Goal: Information Seeking & Learning: Learn about a topic

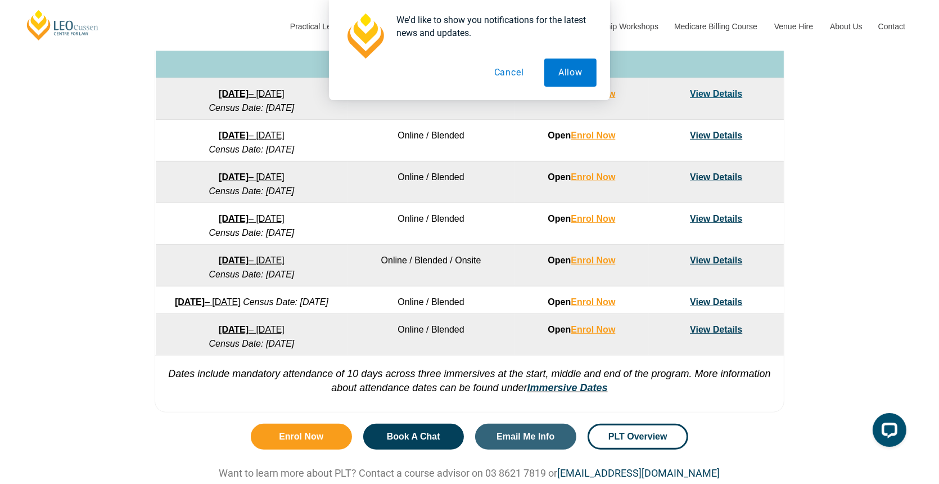
scroll to position [619, 0]
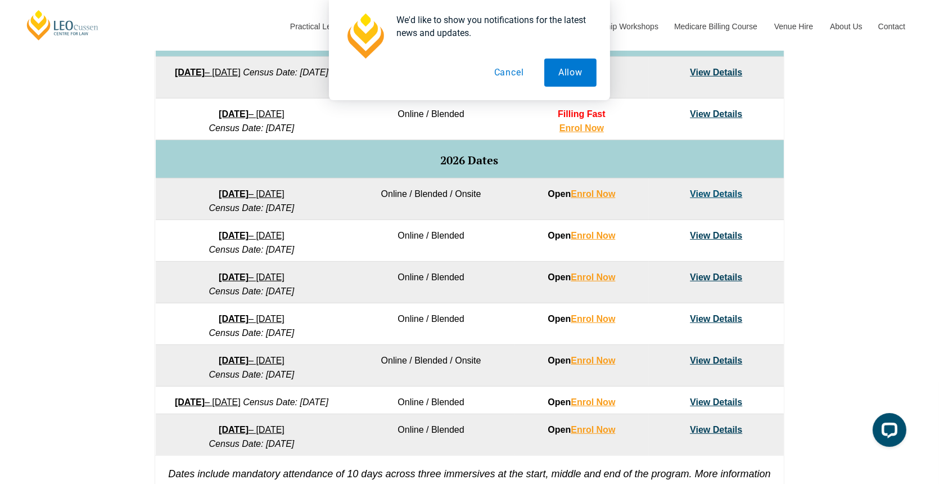
click at [510, 75] on button "Cancel" at bounding box center [509, 72] width 58 height 28
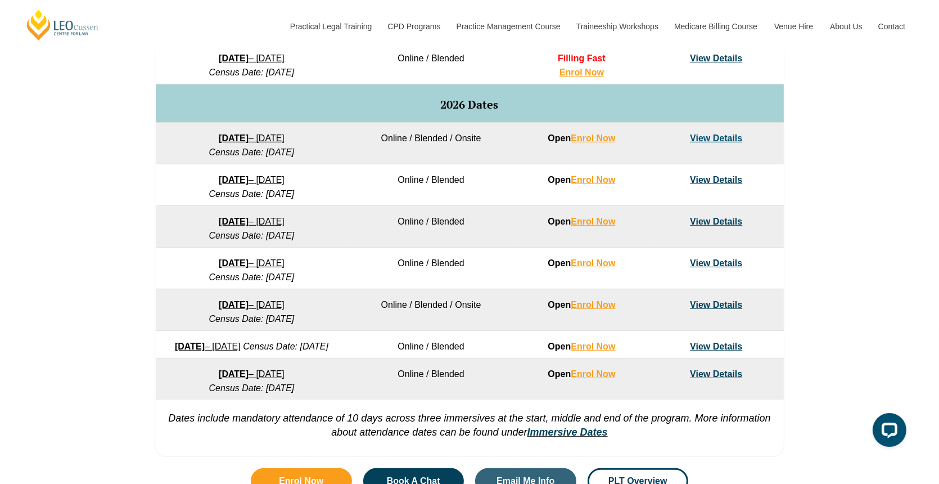
scroll to position [675, 0]
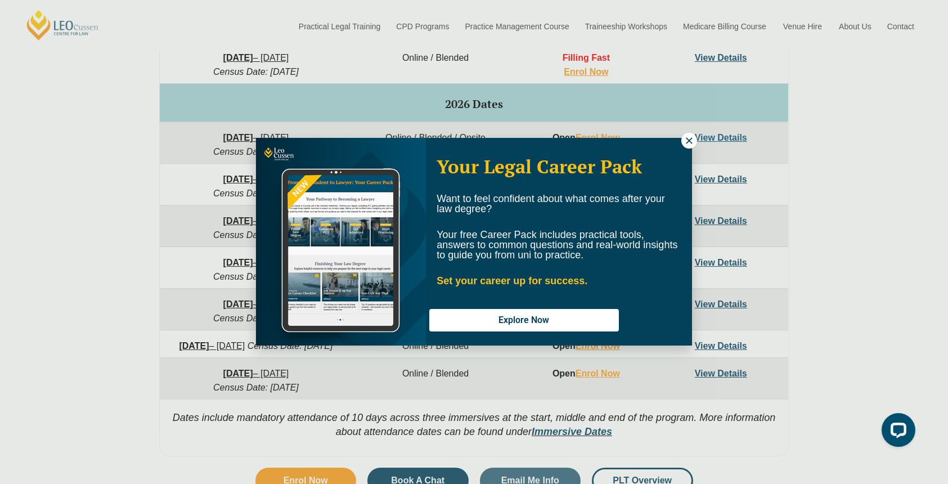
click at [685, 139] on icon at bounding box center [689, 141] width 10 height 10
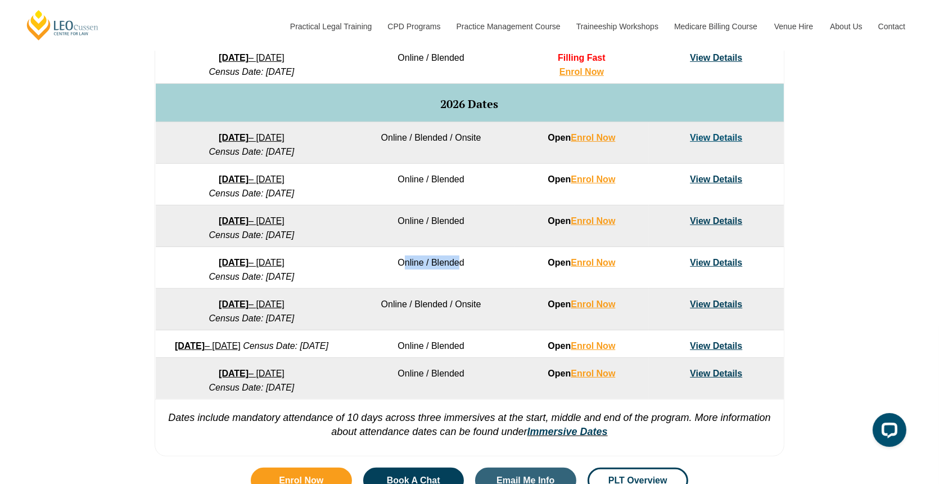
drag, startPoint x: 404, startPoint y: 264, endPoint x: 458, endPoint y: 267, distance: 54.0
click at [458, 267] on td "Online / Blended" at bounding box center [431, 268] width 166 height 42
click at [410, 254] on td "Online / Blended" at bounding box center [431, 268] width 166 height 42
drag, startPoint x: 394, startPoint y: 215, endPoint x: 445, endPoint y: 223, distance: 52.4
click at [445, 223] on td "Online / Blended" at bounding box center [431, 226] width 166 height 42
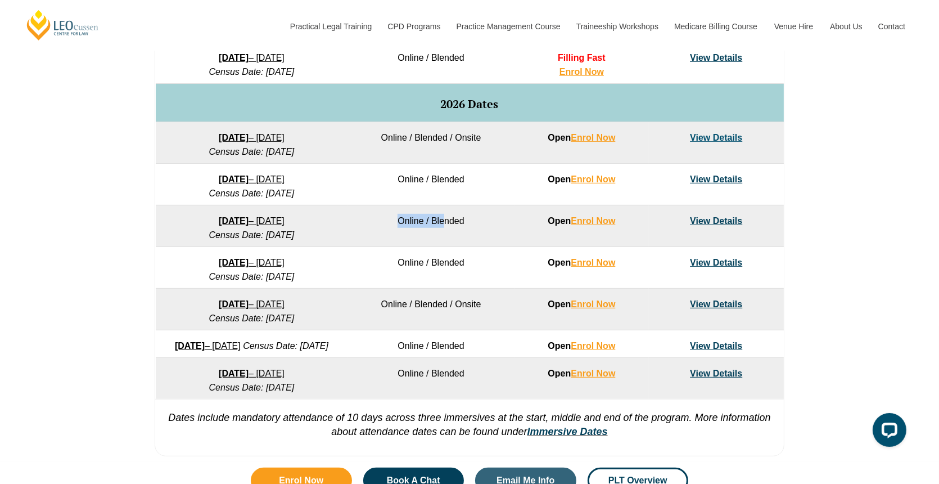
click at [432, 231] on td "Online / Blended" at bounding box center [431, 226] width 166 height 42
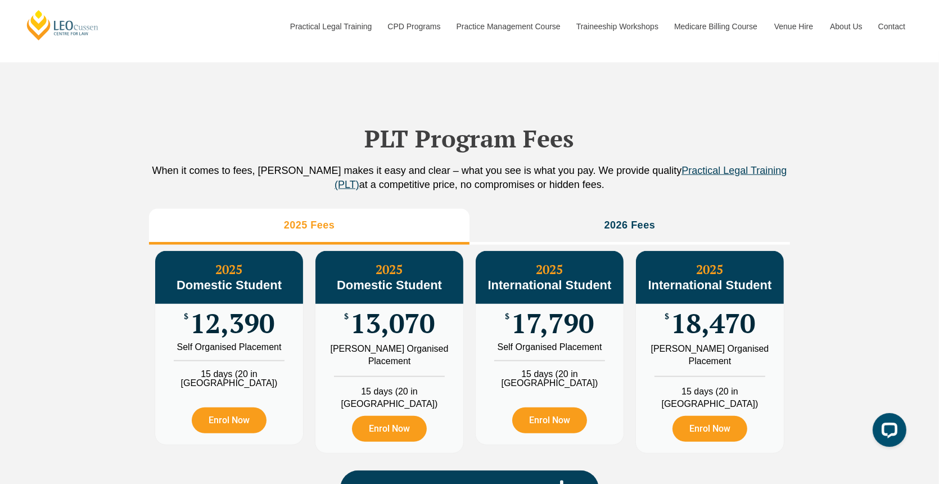
scroll to position [1181, 0]
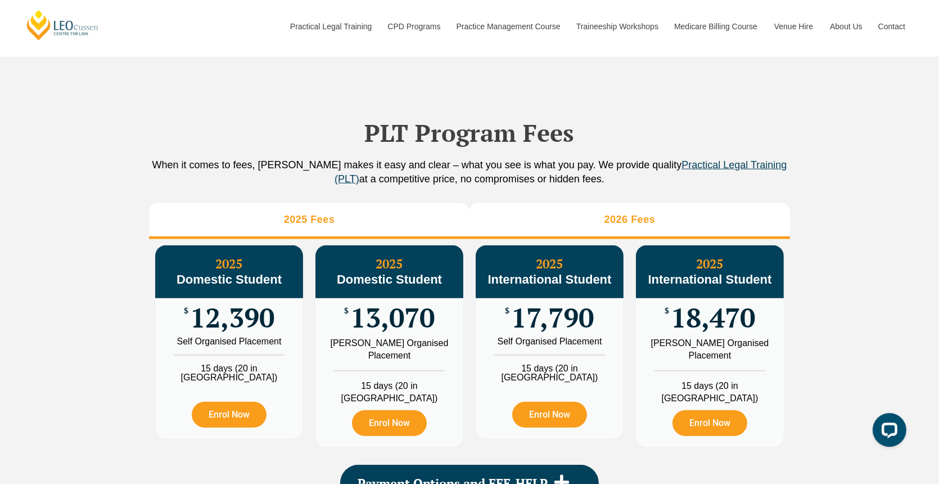
click at [638, 226] on h3 "2026 Fees" at bounding box center [630, 219] width 51 height 13
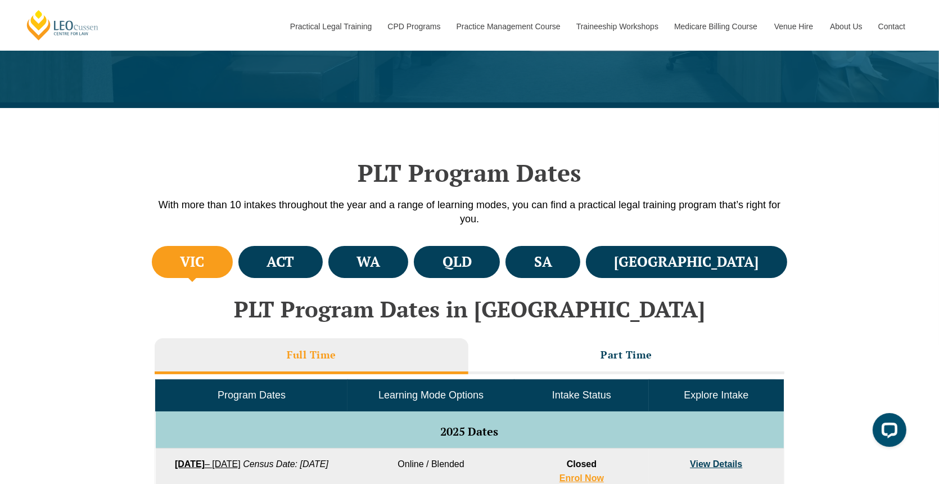
scroll to position [225, 0]
